Goal: Transaction & Acquisition: Book appointment/travel/reservation

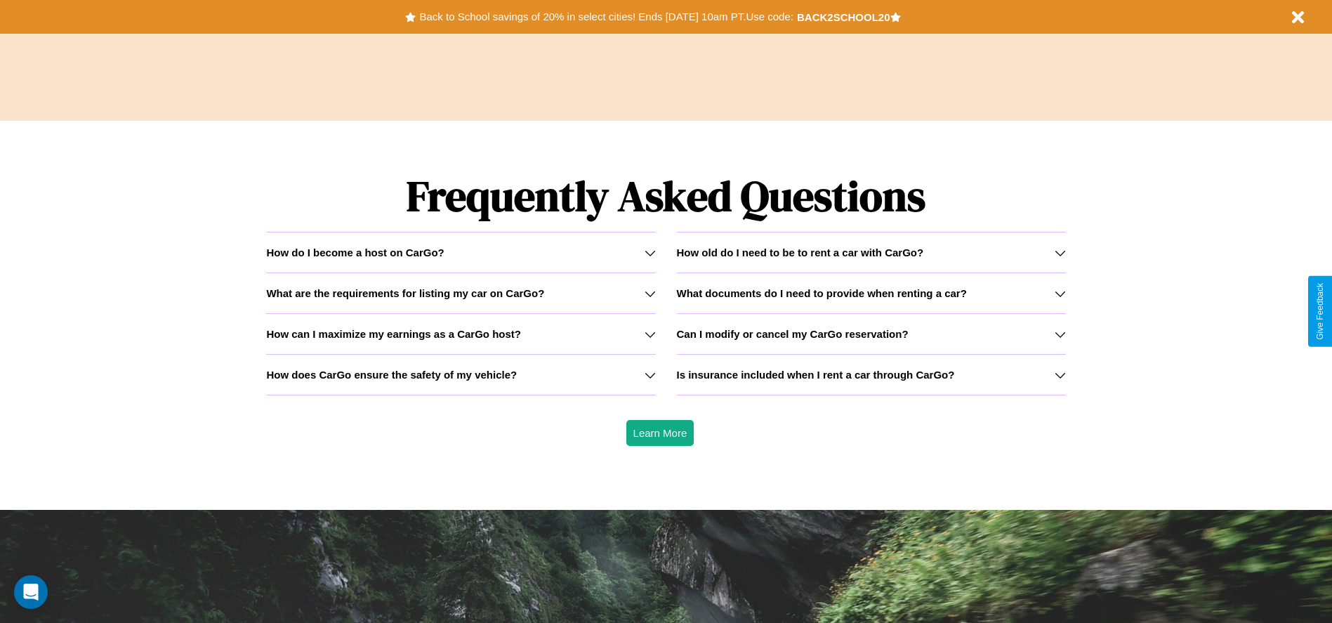
scroll to position [2014, 0]
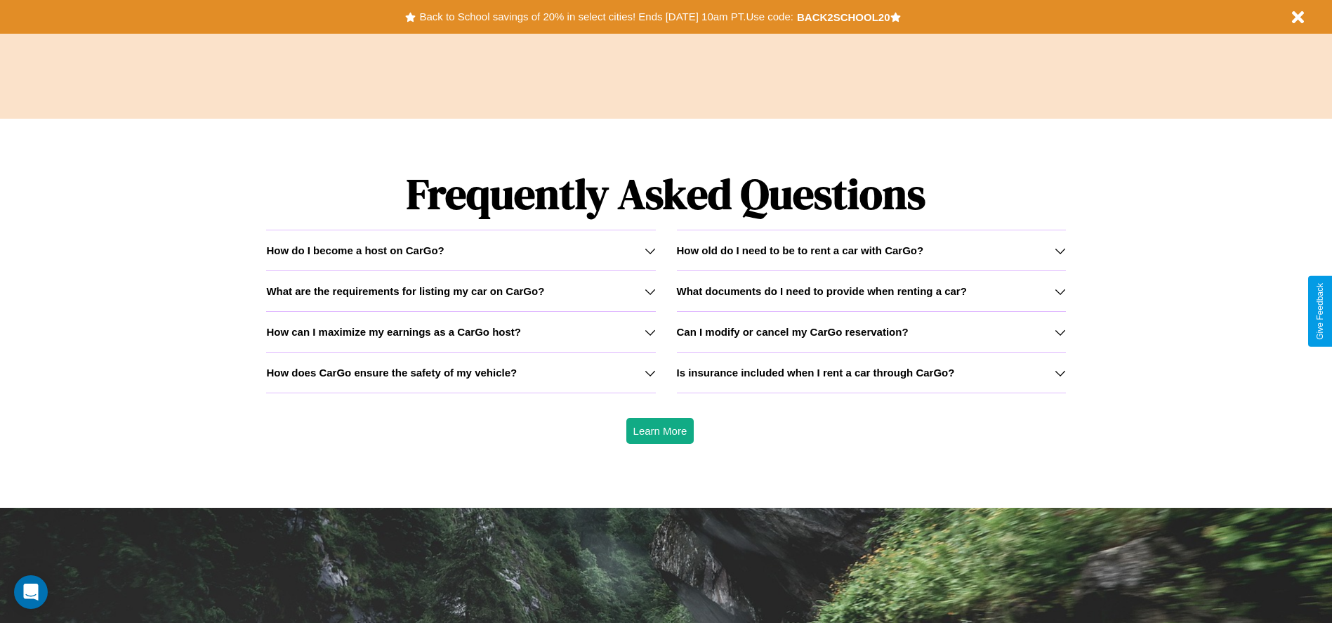
click at [461, 372] on h3 "How does CarGo ensure the safety of my vehicle?" at bounding box center [391, 372] width 251 height 12
click at [461, 331] on h3 "How can I maximize my earnings as a CarGo host?" at bounding box center [393, 332] width 255 height 12
click at [870, 331] on h3 "Can I modify or cancel my CarGo reservation?" at bounding box center [793, 332] width 232 height 12
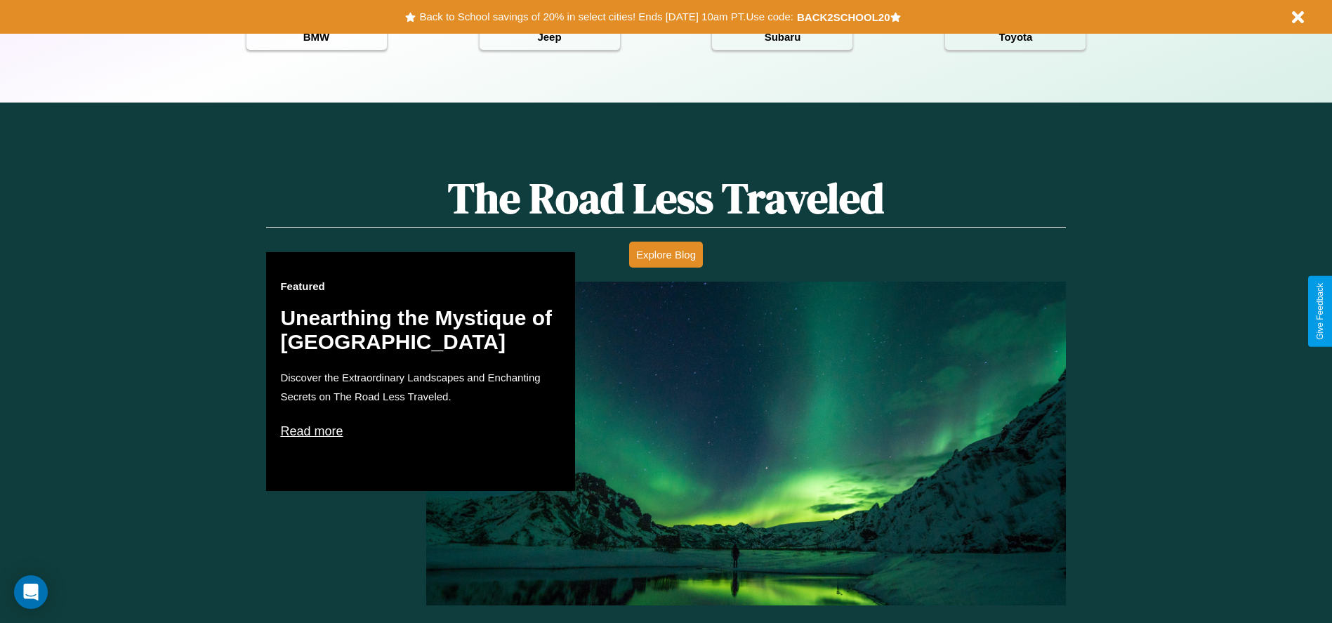
scroll to position [625, 0]
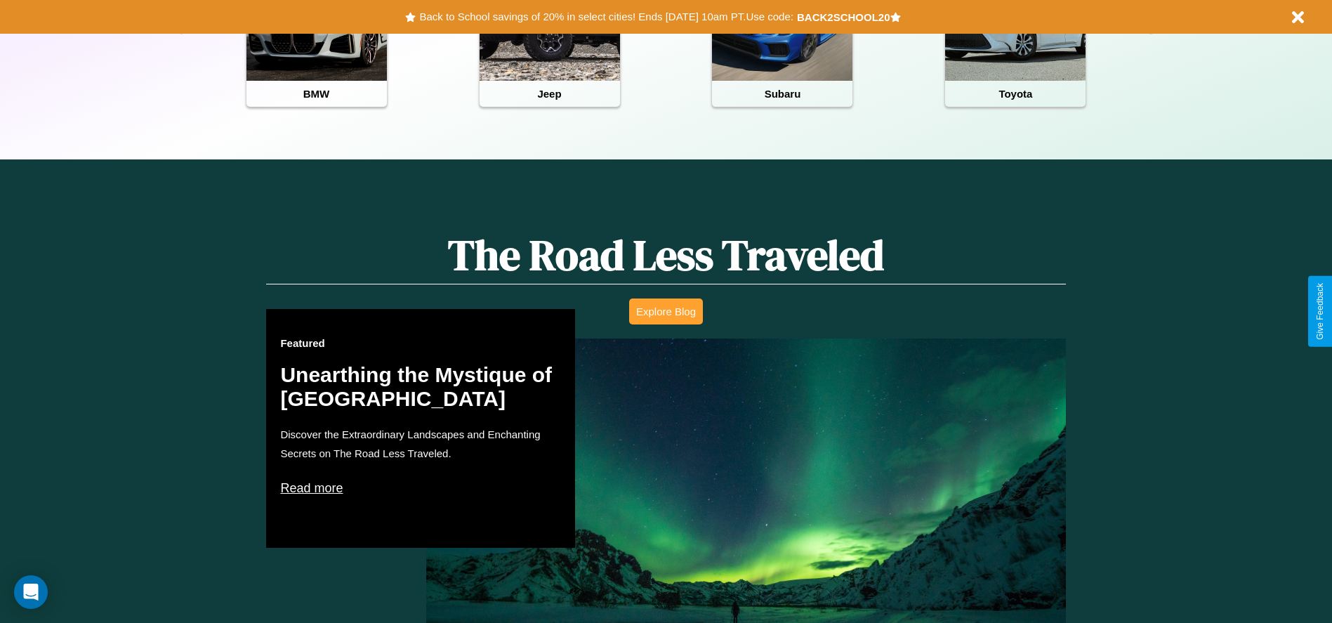
click at [665, 311] on button "Explore Blog" at bounding box center [666, 311] width 74 height 26
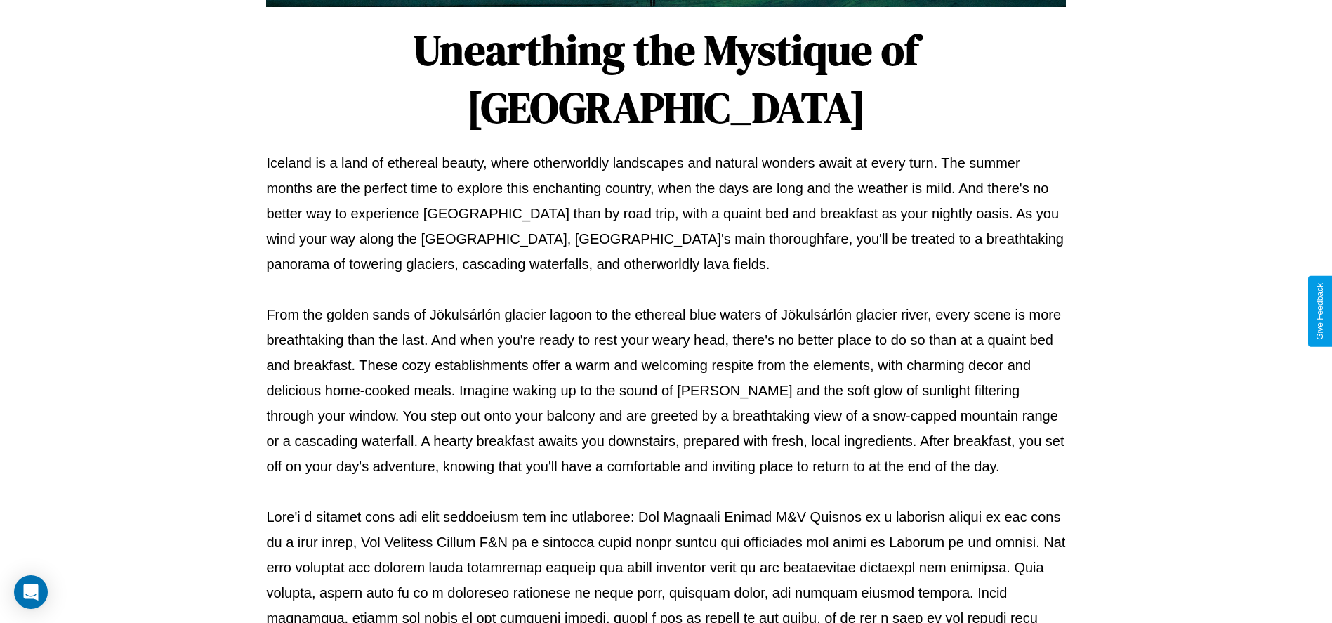
scroll to position [465, 0]
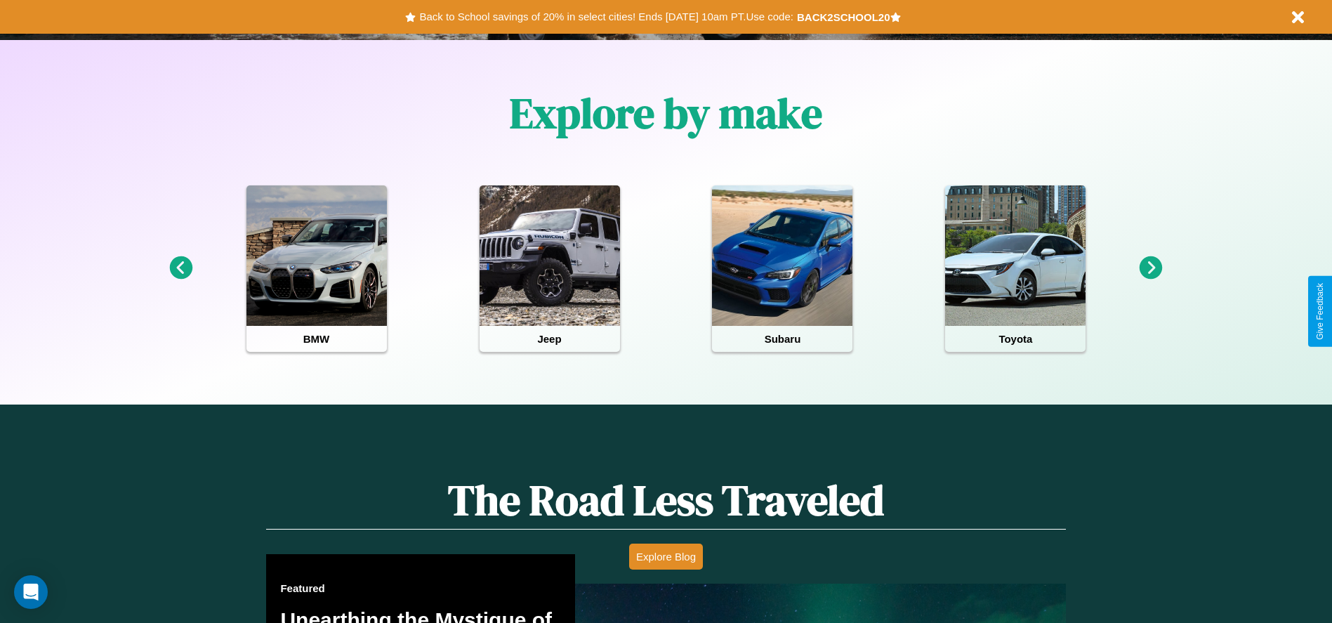
scroll to position [291, 0]
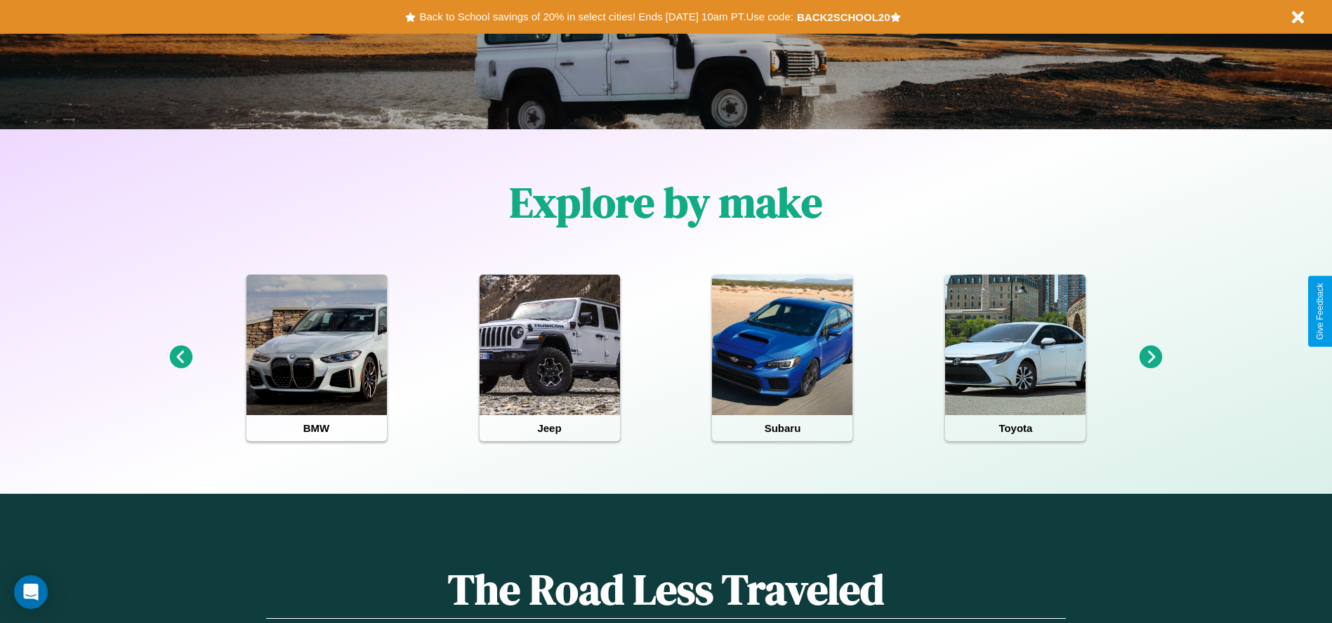
click at [180, 357] on icon at bounding box center [180, 356] width 23 height 23
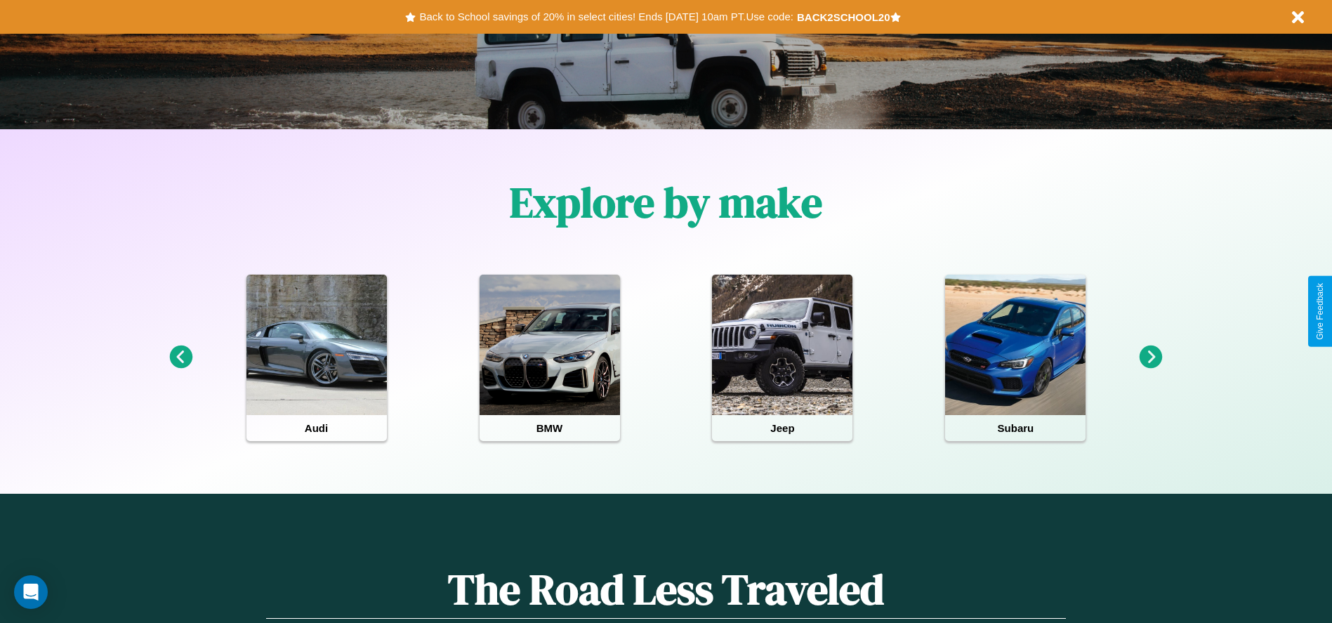
click at [1151, 357] on icon at bounding box center [1150, 356] width 23 height 23
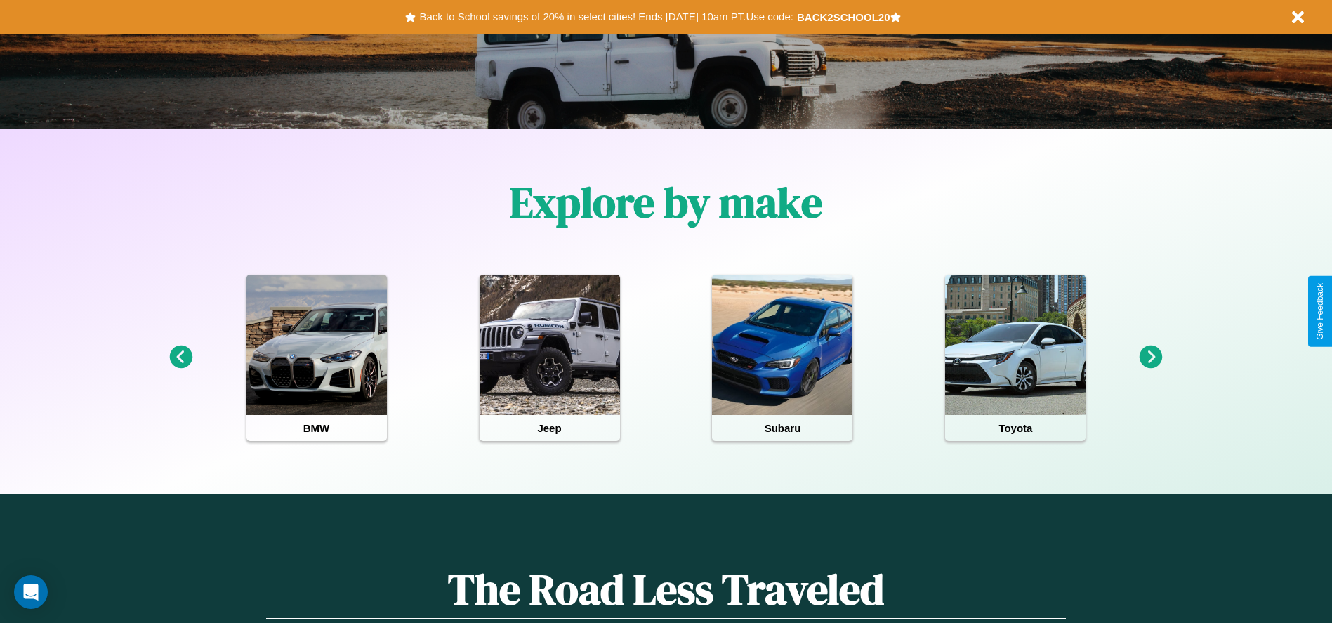
click at [1151, 357] on icon at bounding box center [1150, 356] width 23 height 23
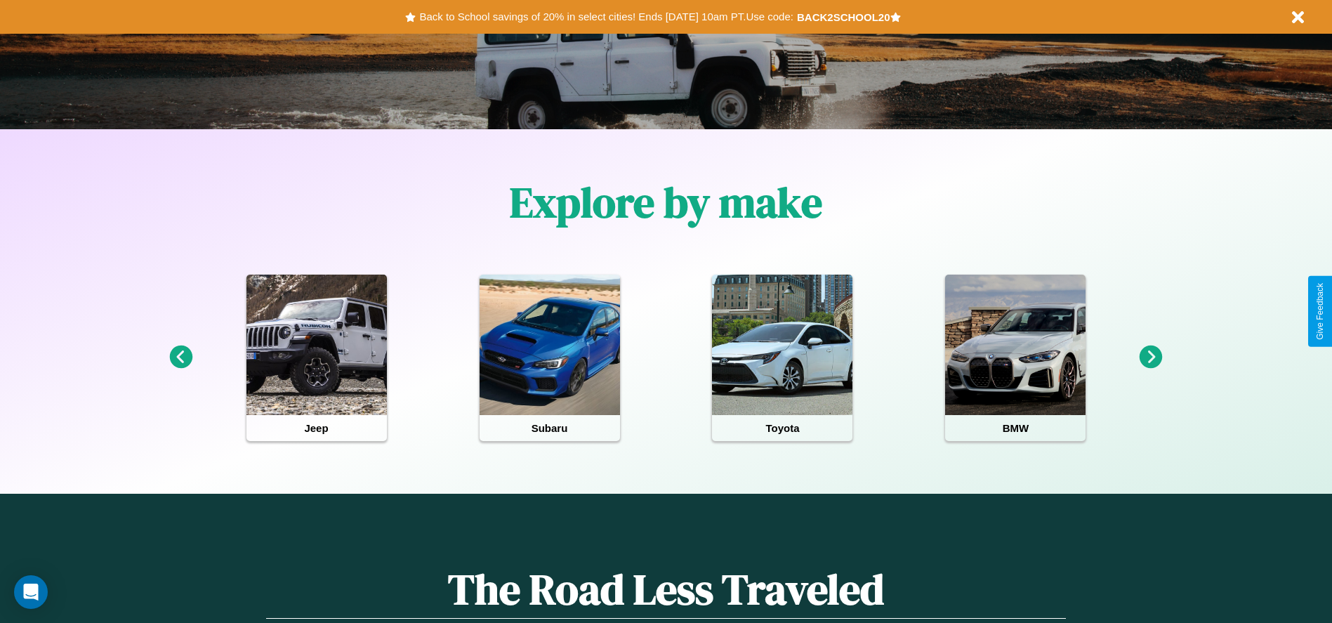
click at [1151, 357] on icon at bounding box center [1150, 356] width 23 height 23
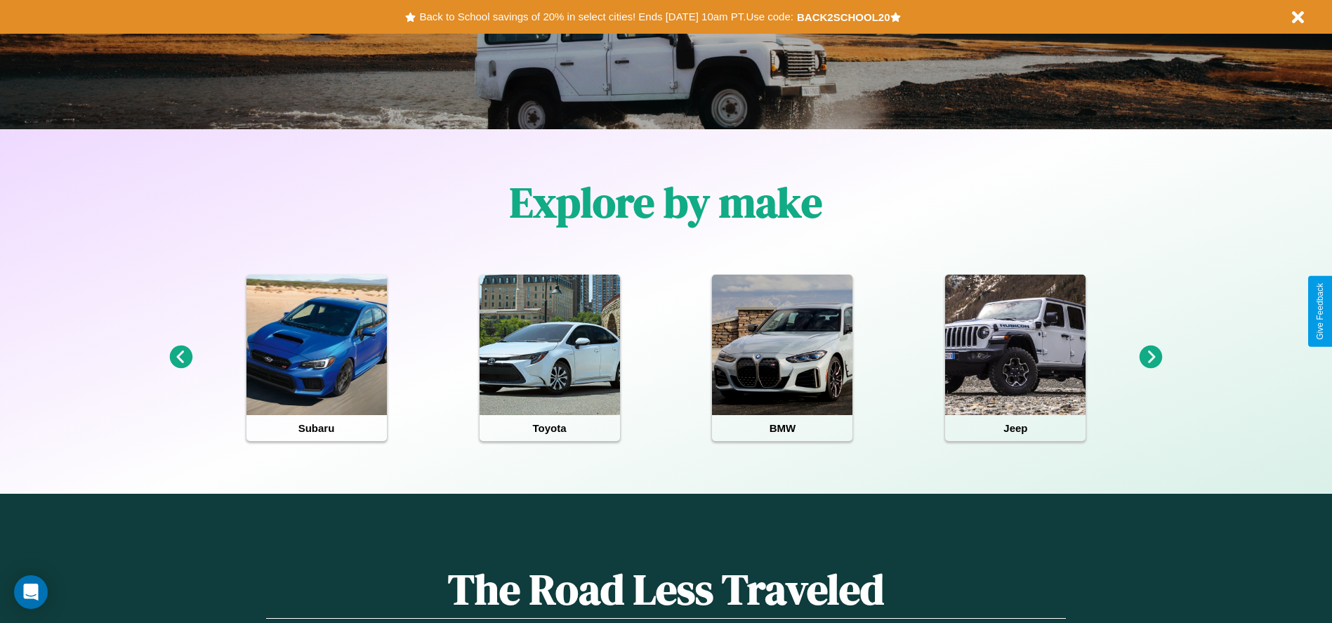
click at [1151, 357] on icon at bounding box center [1150, 356] width 23 height 23
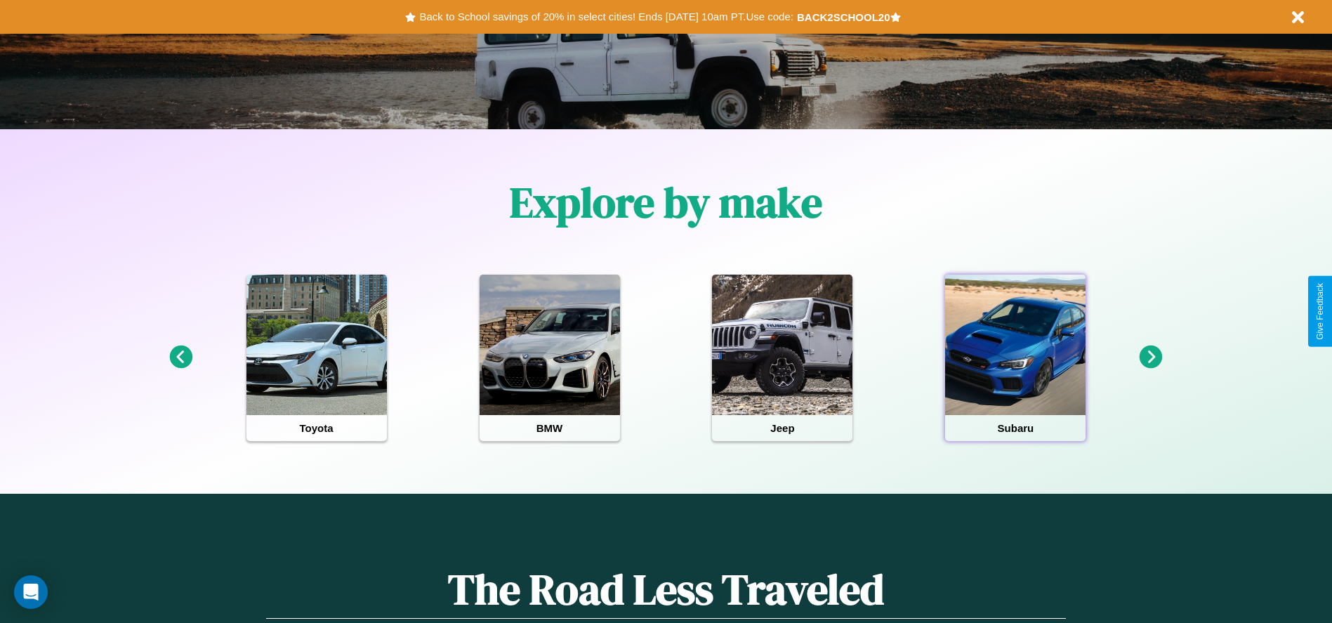
click at [1015, 357] on div at bounding box center [1015, 344] width 140 height 140
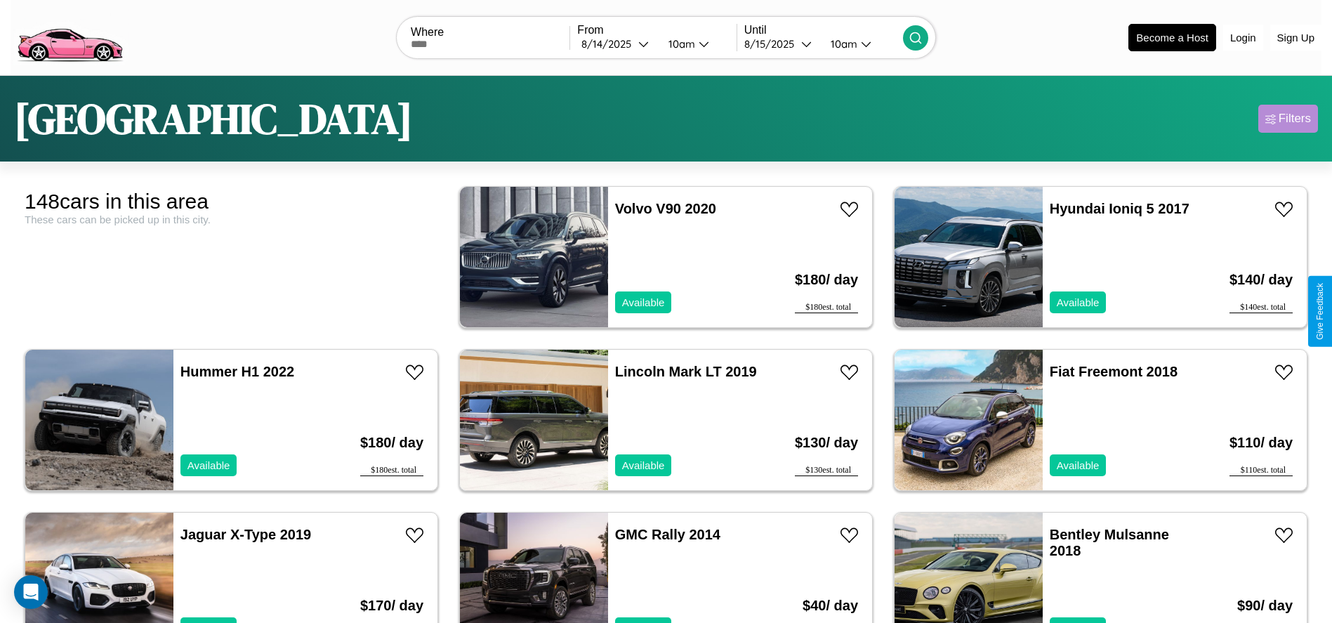
click at [1287, 119] on div "Filters" at bounding box center [1294, 119] width 32 height 14
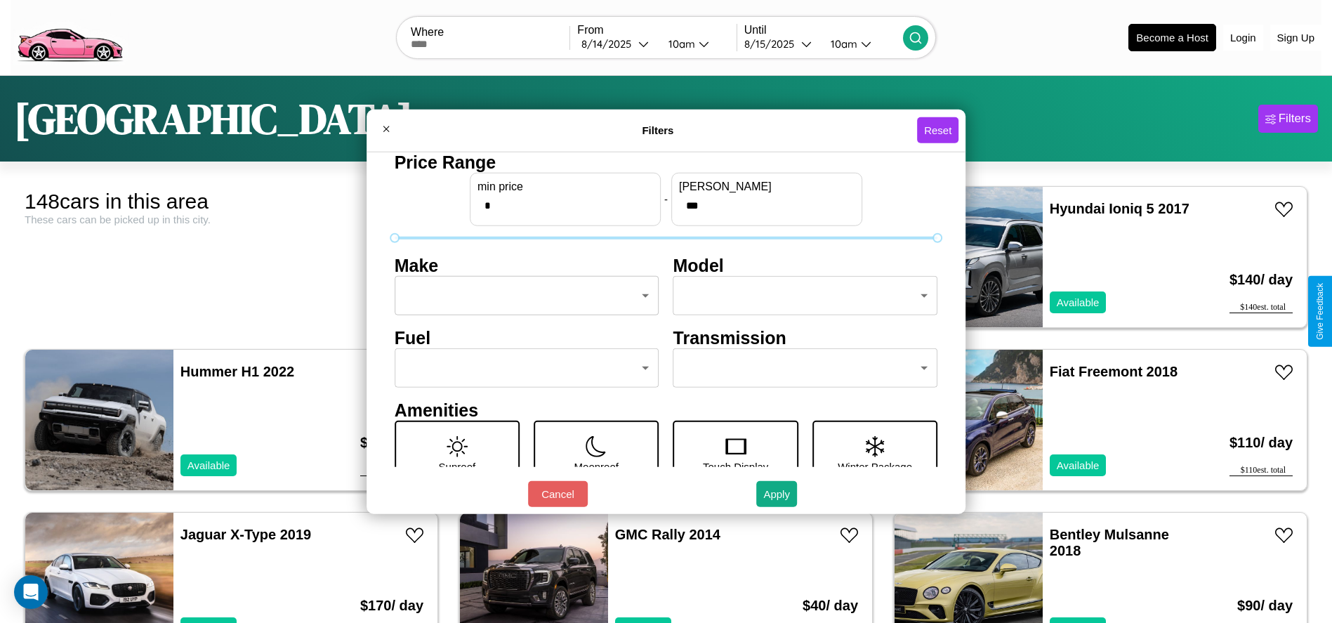
click at [522, 296] on body "CarGo Where From 8 / 14 / 2025 10am Until 8 / 15 / 2025 10am Become a Host Logi…" at bounding box center [666, 355] width 1332 height 710
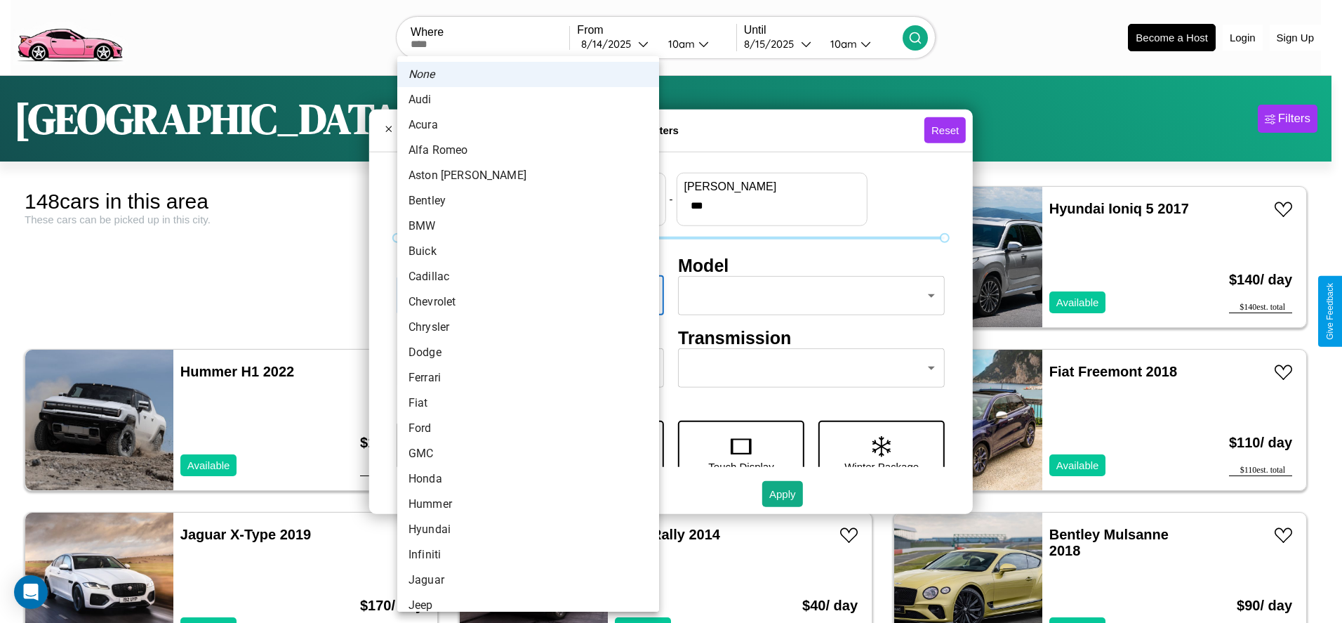
scroll to position [44, 0]
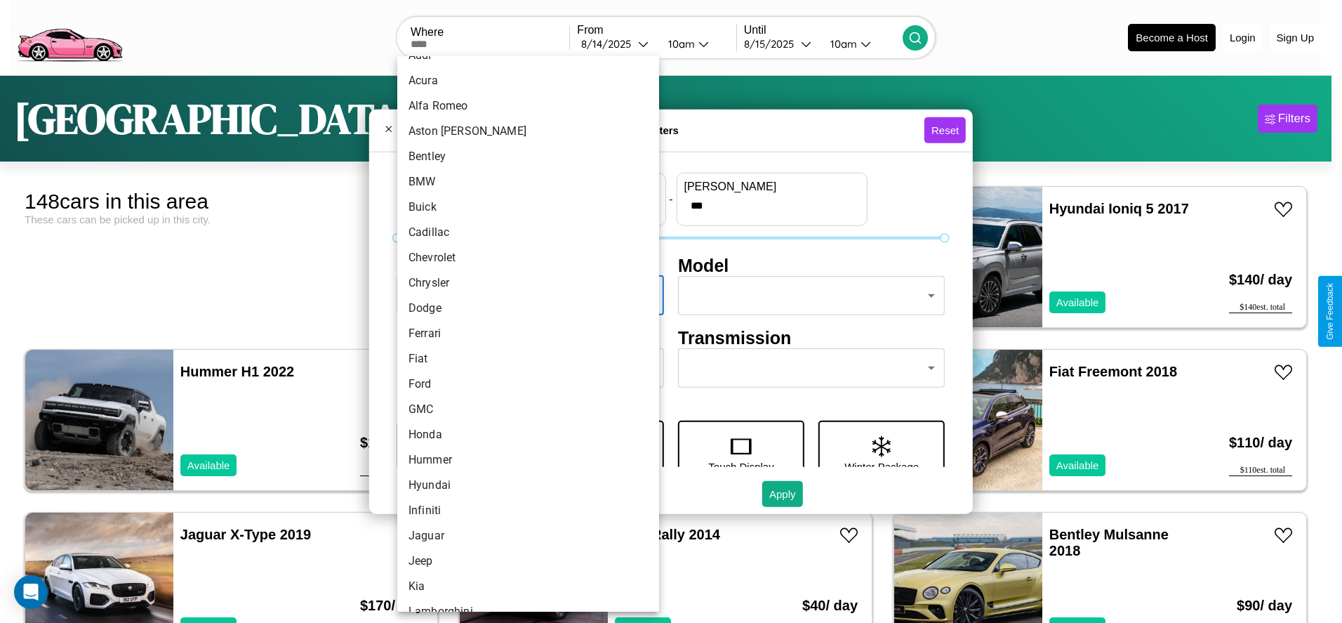
click at [523, 333] on li "Ferrari" at bounding box center [528, 333] width 262 height 25
type input "*******"
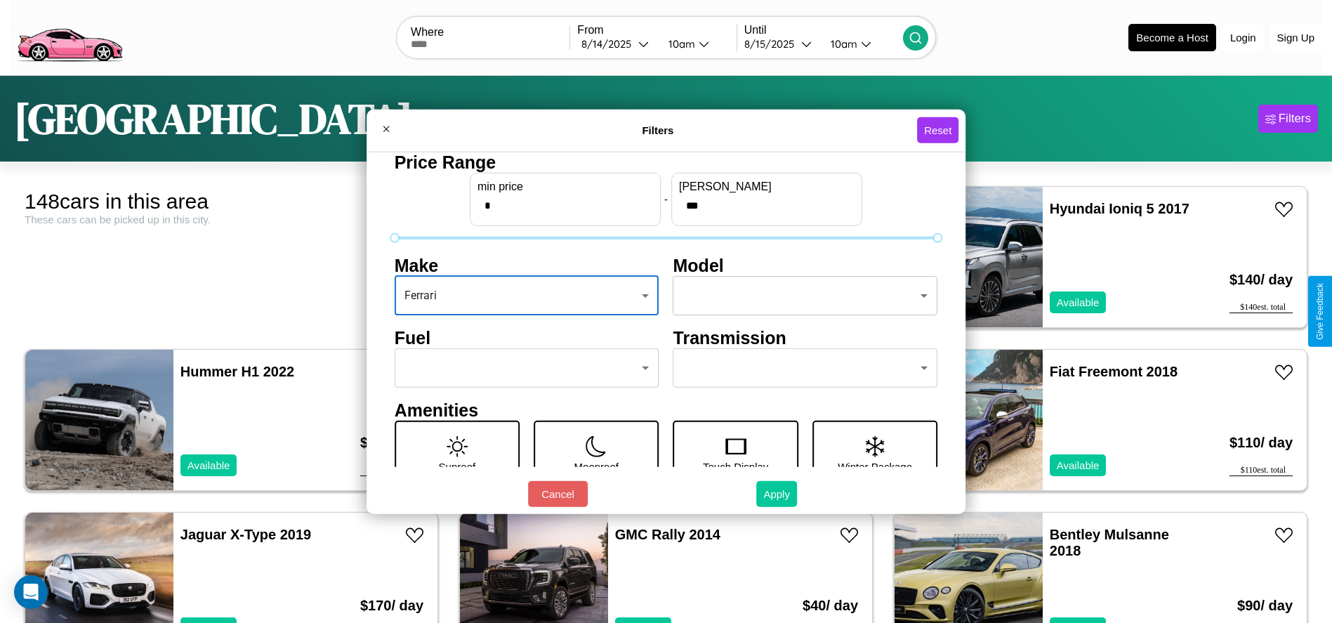
click at [777, 494] on button "Apply" at bounding box center [776, 494] width 41 height 26
